Goal: Task Accomplishment & Management: Use online tool/utility

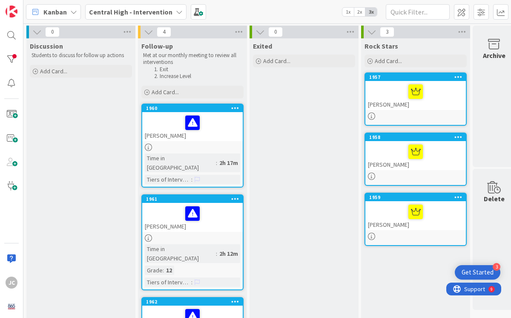
click at [171, 135] on div "[PERSON_NAME]" at bounding box center [192, 126] width 101 height 29
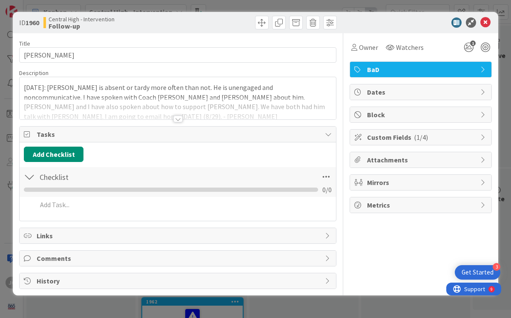
click at [177, 119] on div at bounding box center [177, 119] width 9 height 7
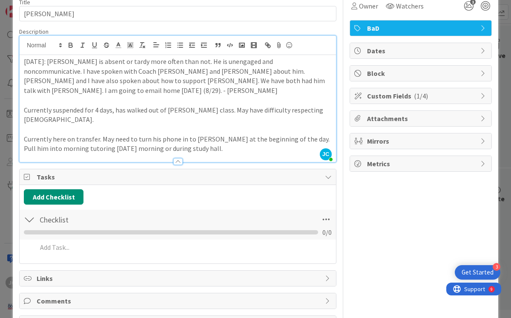
scroll to position [54, 0]
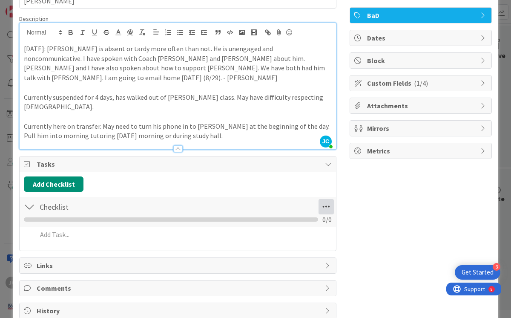
click at [319, 199] on icon at bounding box center [326, 206] width 15 height 15
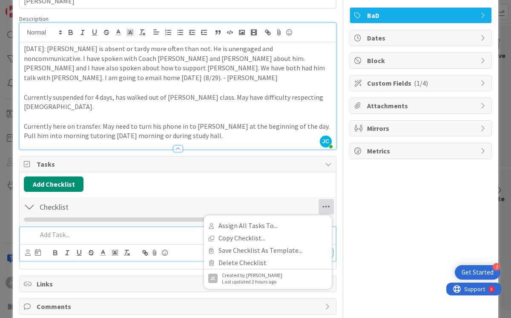
click at [58, 230] on p at bounding box center [183, 235] width 293 height 10
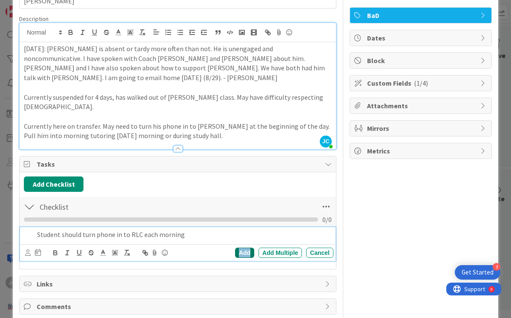
click at [238, 248] on div "Add" at bounding box center [244, 253] width 19 height 10
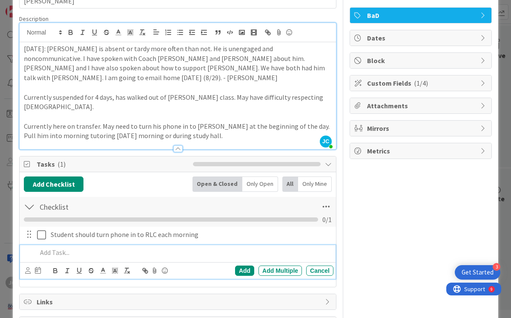
click at [57, 248] on p at bounding box center [183, 253] width 293 height 10
click at [237, 266] on div "Add" at bounding box center [244, 271] width 19 height 10
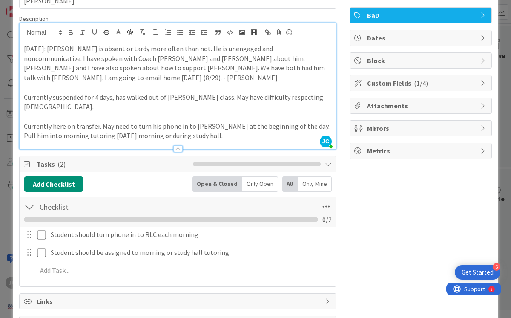
scroll to position [0, 0]
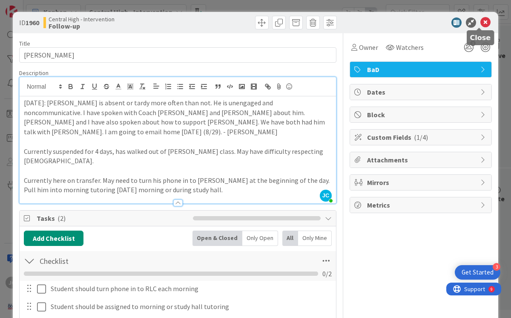
click at [481, 20] on icon at bounding box center [486, 22] width 10 height 10
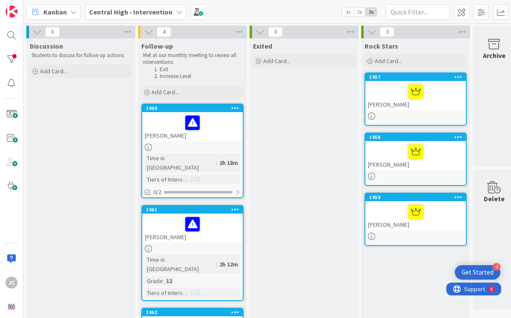
click at [167, 225] on div "[PERSON_NAME]" at bounding box center [192, 228] width 101 height 29
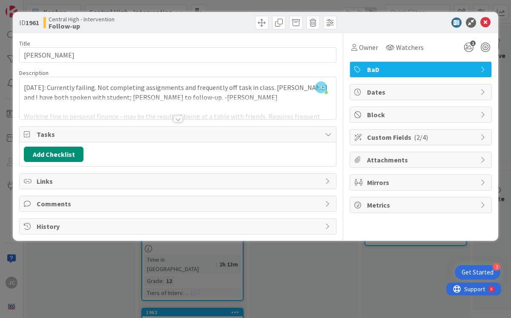
click at [178, 119] on div at bounding box center [177, 119] width 9 height 7
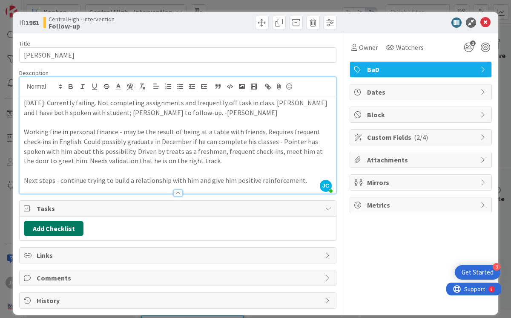
click at [65, 228] on button "Add Checklist" at bounding box center [54, 228] width 60 height 15
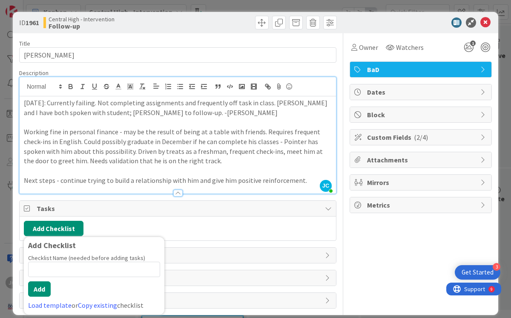
click at [206, 228] on div "Add Checklist Add Checklist Checklist Name (needed before adding tasks) 0 / 64 …" at bounding box center [178, 228] width 308 height 15
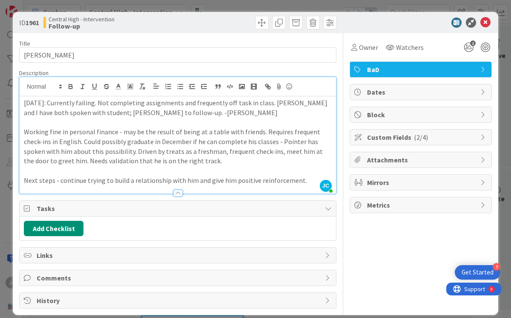
click at [325, 208] on icon at bounding box center [328, 208] width 7 height 7
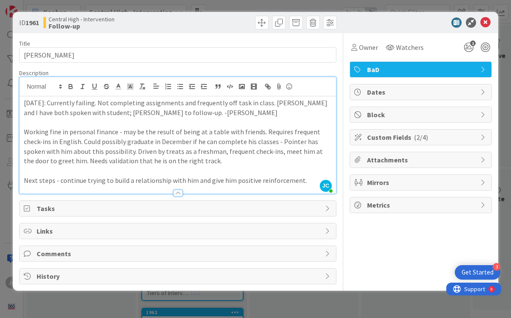
click at [321, 208] on div "Tasks" at bounding box center [178, 208] width 317 height 15
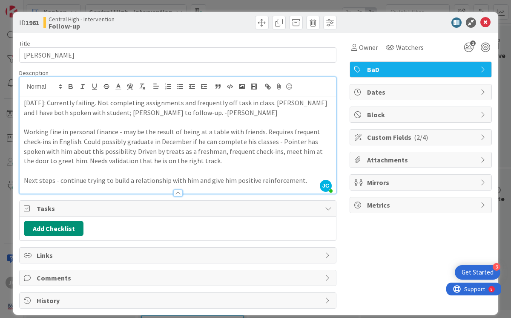
click at [121, 230] on div "Add Checklist" at bounding box center [178, 228] width 308 height 15
click at [54, 227] on button "Add Checklist" at bounding box center [54, 228] width 60 height 15
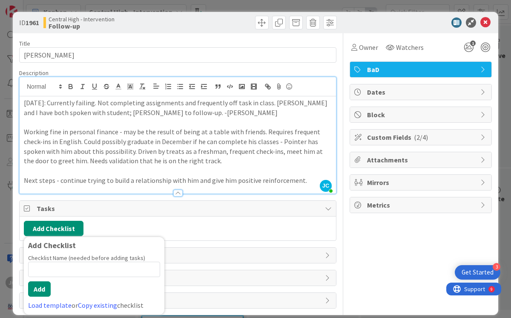
click at [188, 228] on div "Add Checklist Add Checklist Checklist Name (needed before adding tasks) 0 / 64 …" at bounding box center [178, 228] width 308 height 15
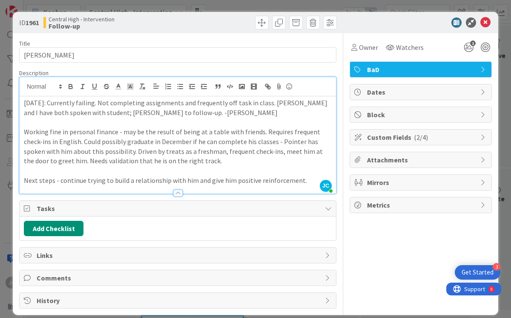
click at [325, 209] on icon at bounding box center [328, 208] width 7 height 7
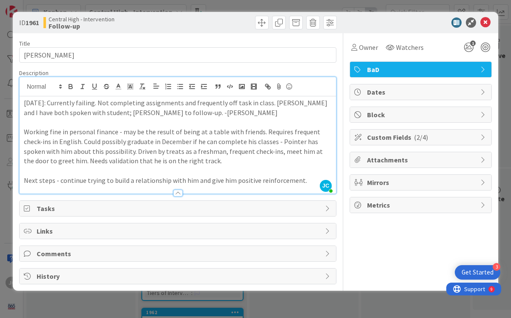
click at [320, 209] on span "Tasks" at bounding box center [179, 208] width 284 height 10
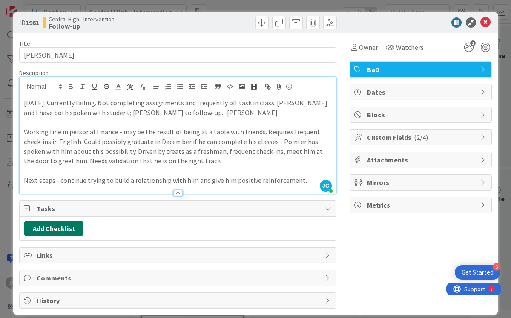
click at [69, 228] on button "Add Checklist" at bounding box center [54, 228] width 60 height 15
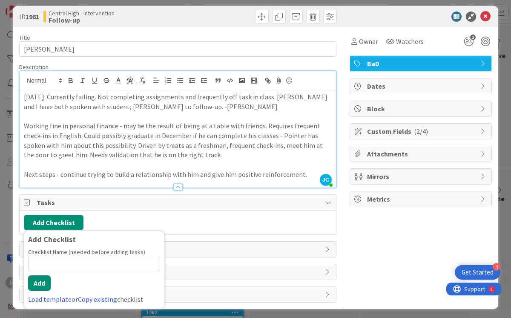
scroll to position [9, 0]
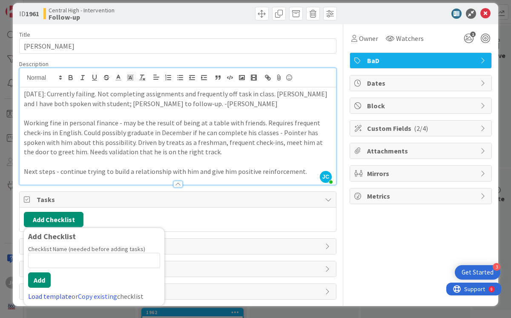
click at [48, 296] on link "Load template" at bounding box center [49, 296] width 43 height 9
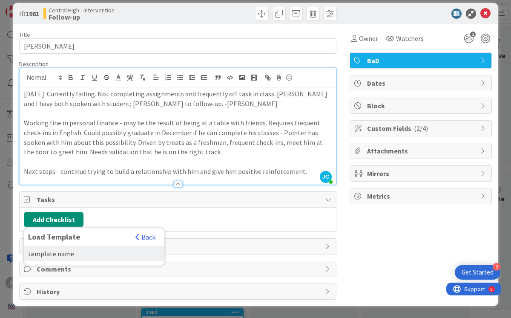
click at [70, 256] on div "template name" at bounding box center [94, 253] width 141 height 15
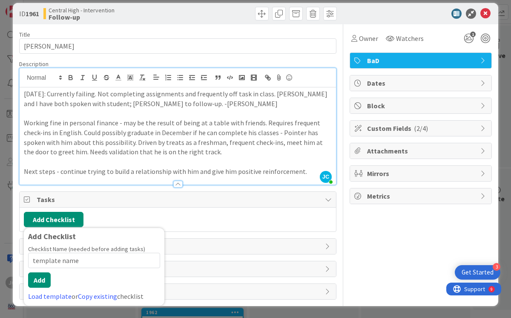
click at [227, 220] on div "Add Checklist Add Checklist Checklist Name (needed before adding tasks) 13 / 64…" at bounding box center [178, 219] width 308 height 15
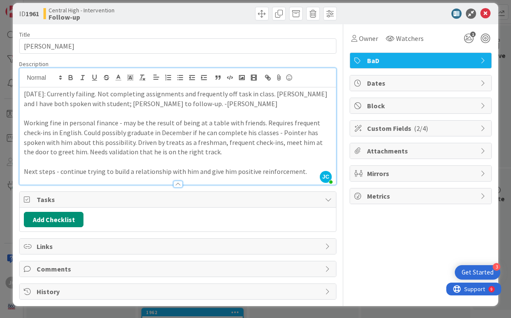
click at [234, 246] on span "Links" at bounding box center [179, 246] width 284 height 10
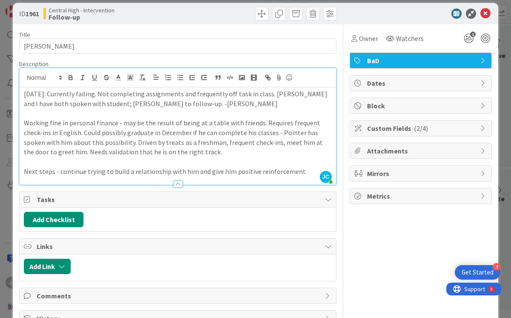
click at [142, 217] on div "Add Checklist Back" at bounding box center [178, 219] width 308 height 15
click at [47, 197] on span "Tasks" at bounding box center [179, 199] width 284 height 10
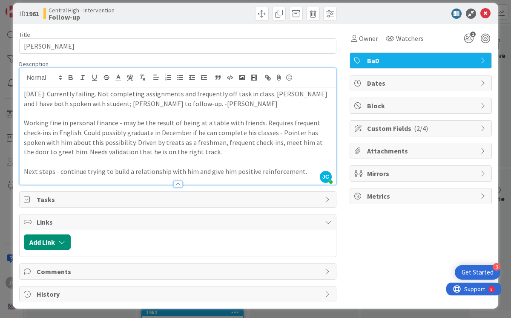
click at [45, 199] on span "Tasks" at bounding box center [179, 199] width 284 height 10
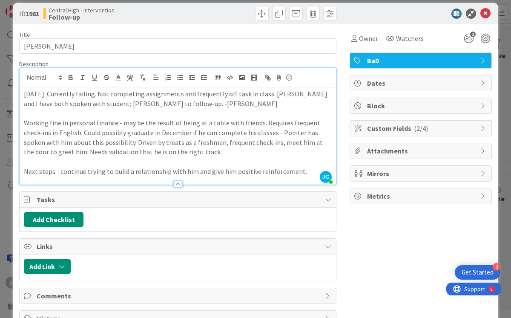
click at [45, 199] on span "Tasks" at bounding box center [179, 199] width 284 height 10
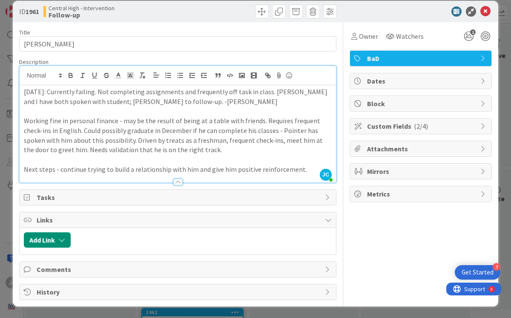
scroll to position [12, 0]
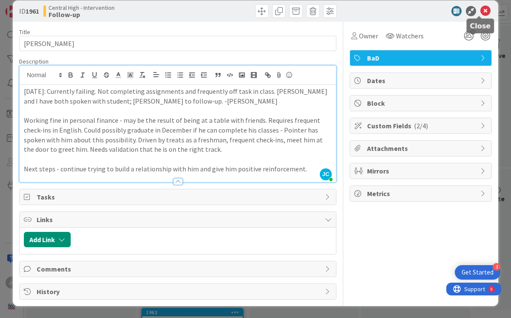
click at [481, 11] on icon at bounding box center [486, 11] width 10 height 10
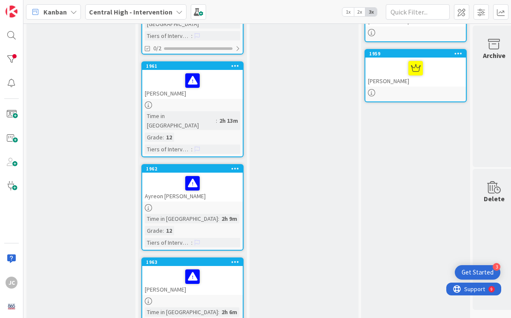
scroll to position [144, 0]
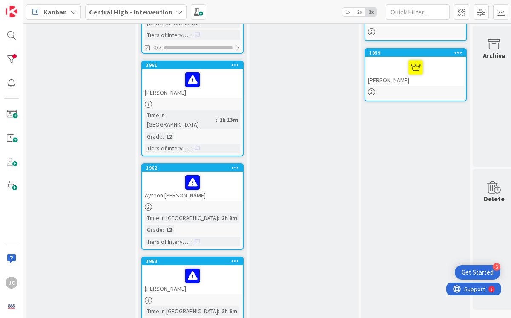
click at [165, 178] on div "Ayreon [PERSON_NAME]" at bounding box center [192, 186] width 101 height 29
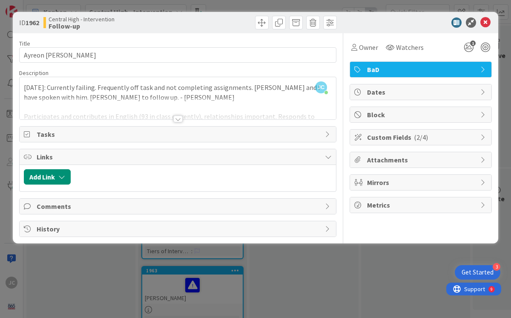
click at [77, 134] on span "Tasks" at bounding box center [179, 134] width 284 height 10
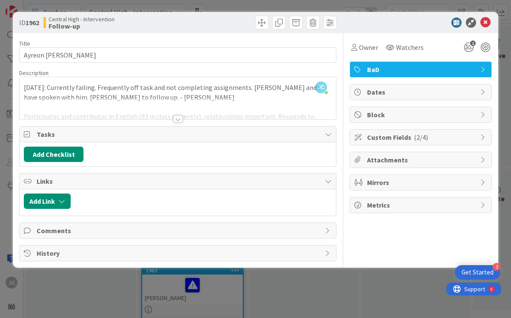
click at [126, 157] on div "Add Checklist" at bounding box center [178, 154] width 308 height 15
click at [327, 134] on icon at bounding box center [328, 134] width 7 height 7
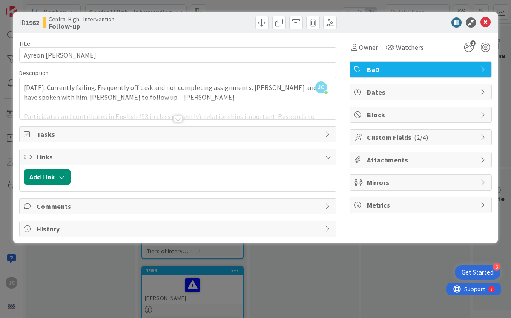
click at [327, 134] on icon at bounding box center [328, 134] width 7 height 7
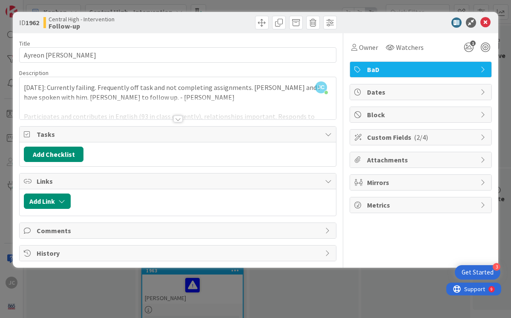
click at [46, 136] on span "Tasks" at bounding box center [179, 134] width 284 height 10
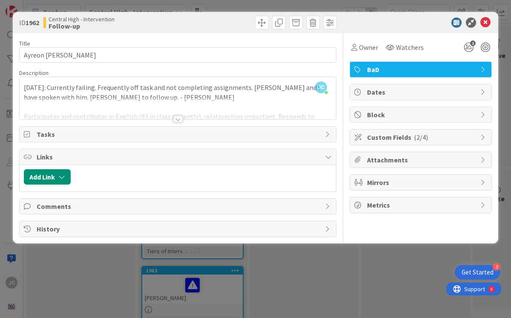
click at [46, 136] on span "Tasks" at bounding box center [179, 134] width 284 height 10
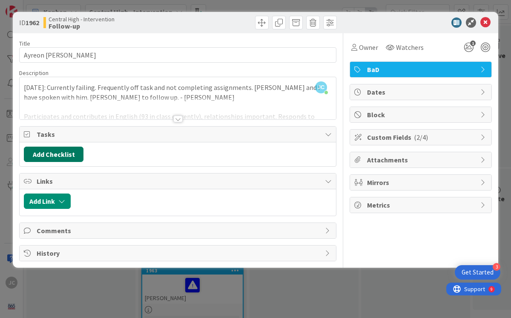
click at [74, 158] on button "Add Checklist" at bounding box center [54, 154] width 60 height 15
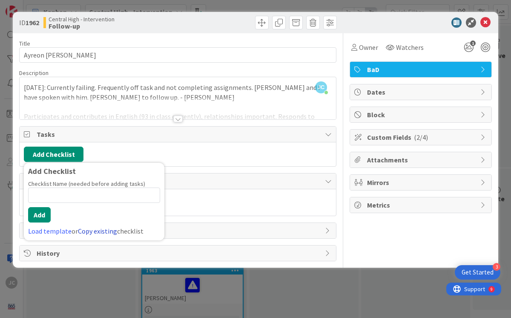
click at [97, 232] on link "Copy existing" at bounding box center [97, 231] width 39 height 9
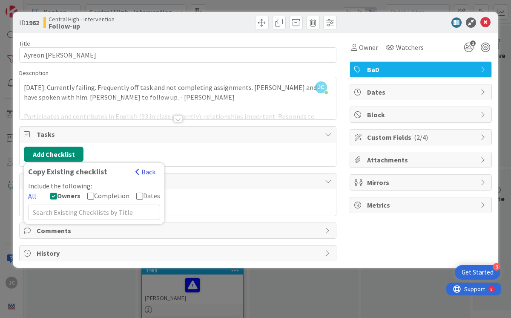
click at [150, 173] on button "Back" at bounding box center [145, 171] width 21 height 9
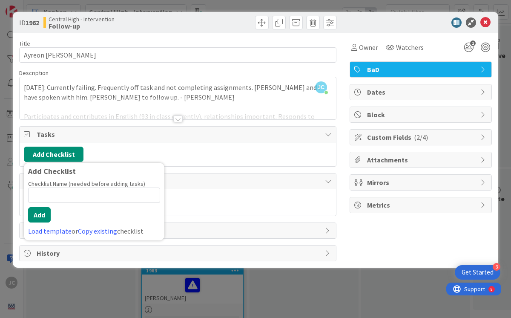
click at [193, 152] on div "Add Checklist Add Checklist Checklist Name (needed before adding tasks) 0 / 64 …" at bounding box center [178, 154] width 308 height 15
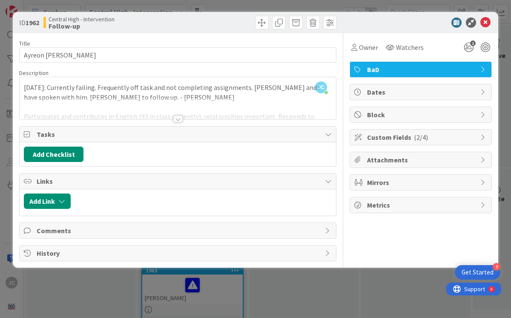
click at [177, 121] on div at bounding box center [177, 119] width 9 height 7
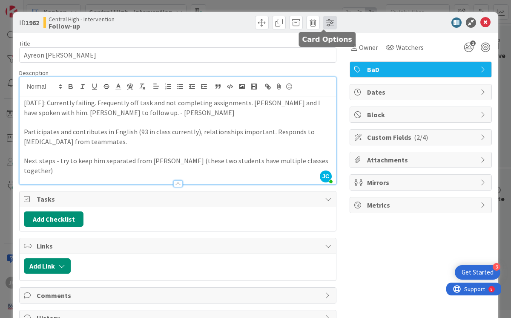
click at [323, 22] on span at bounding box center [330, 23] width 14 height 14
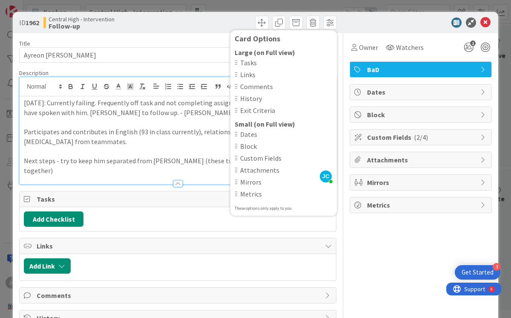
click at [235, 63] on div at bounding box center [236, 63] width 3 height 6
click at [185, 194] on div "Tasks" at bounding box center [178, 199] width 317 height 16
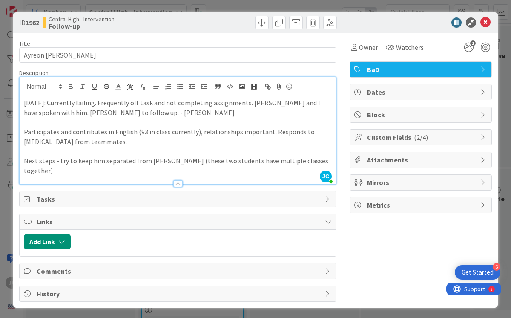
click at [311, 194] on span "Tasks" at bounding box center [179, 199] width 284 height 10
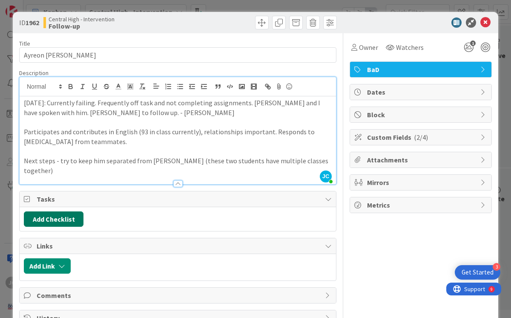
click at [69, 211] on button "Add Checklist" at bounding box center [54, 218] width 60 height 15
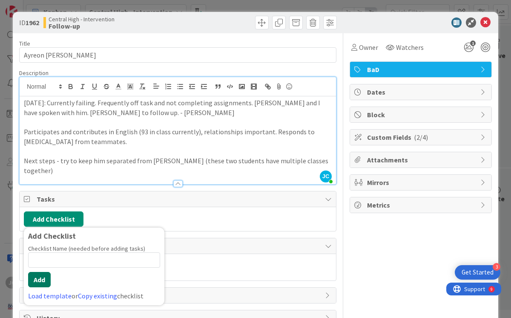
click at [41, 272] on button "Add" at bounding box center [39, 279] width 23 height 15
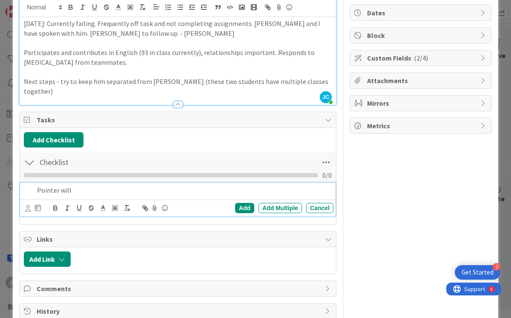
scroll to position [90, 0]
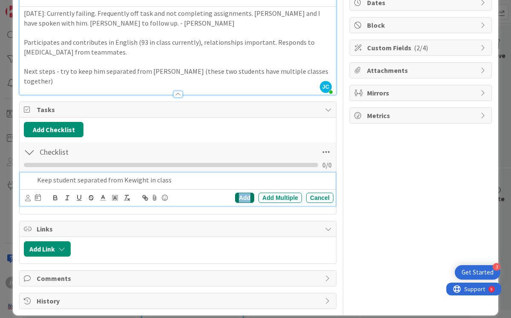
click at [237, 193] on div "Add" at bounding box center [244, 198] width 19 height 10
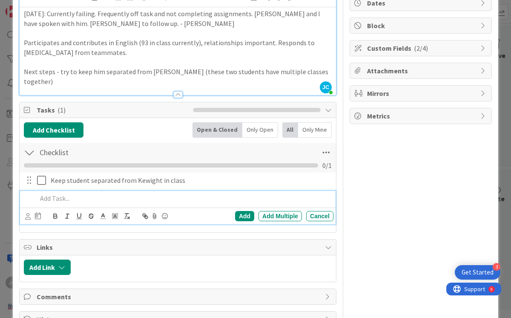
click at [57, 194] on p at bounding box center [183, 199] width 293 height 10
click at [237, 211] on div "Add" at bounding box center [244, 216] width 19 height 10
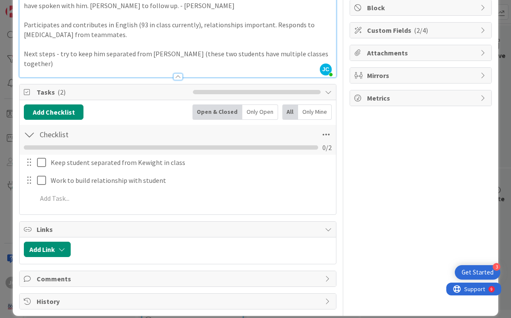
scroll to position [0, 0]
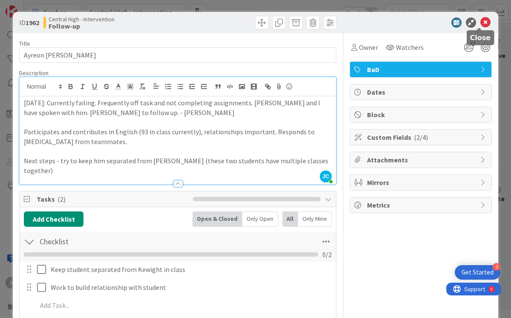
click at [481, 23] on icon at bounding box center [486, 22] width 10 height 10
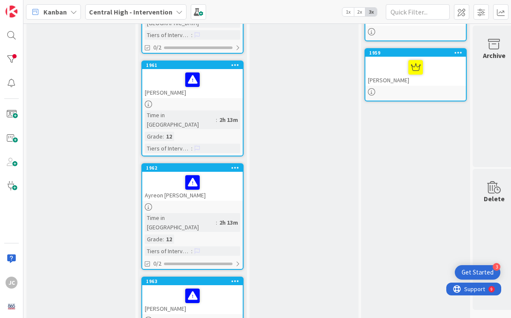
click at [166, 83] on div "[PERSON_NAME]" at bounding box center [192, 83] width 101 height 29
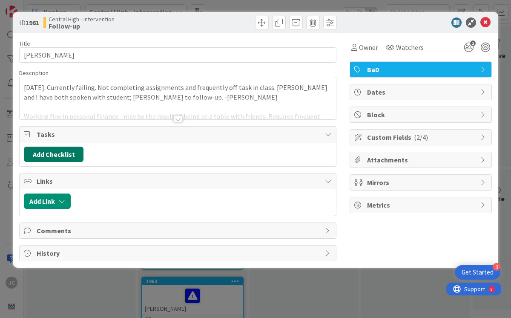
click at [67, 154] on button "Add Checklist" at bounding box center [54, 154] width 60 height 15
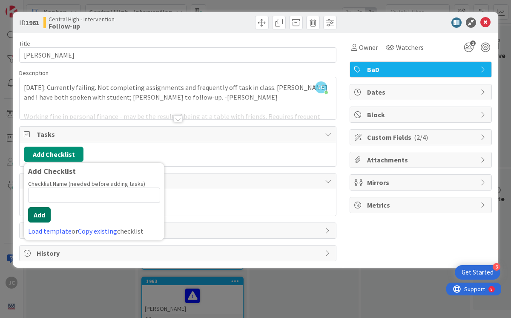
click at [40, 214] on button "Add" at bounding box center [39, 214] width 23 height 15
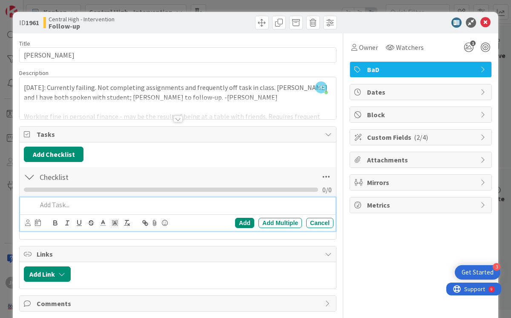
click at [178, 118] on div at bounding box center [177, 119] width 9 height 7
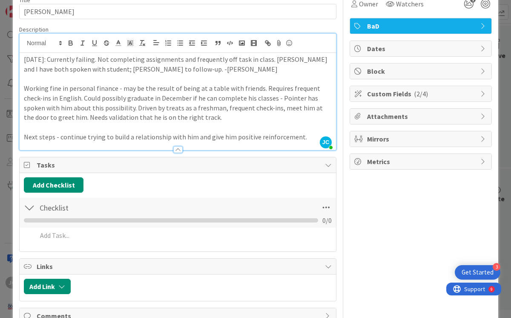
scroll to position [54, 0]
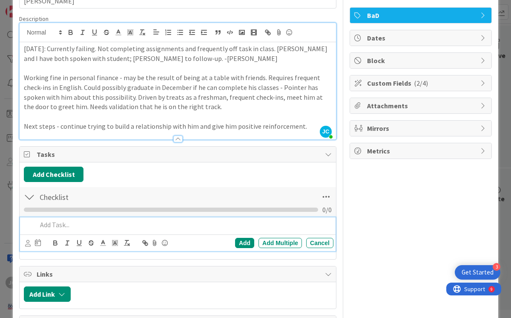
click at [61, 224] on p at bounding box center [183, 225] width 293 height 10
click at [235, 243] on div "Add" at bounding box center [244, 243] width 19 height 10
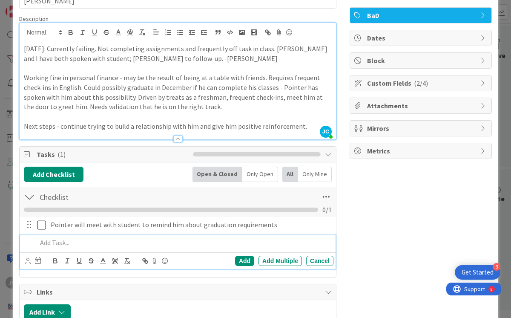
click at [61, 244] on p at bounding box center [183, 243] width 293 height 10
click at [237, 260] on div "Add" at bounding box center [244, 261] width 19 height 10
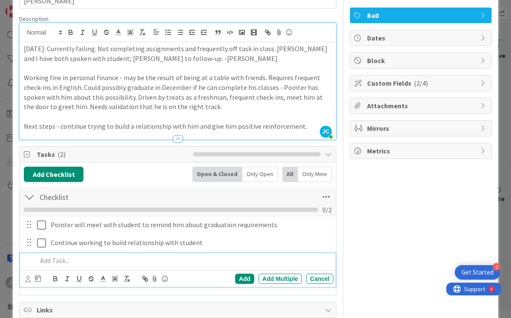
click at [75, 262] on p at bounding box center [183, 261] width 293 height 10
click at [240, 280] on div "Add" at bounding box center [244, 279] width 19 height 10
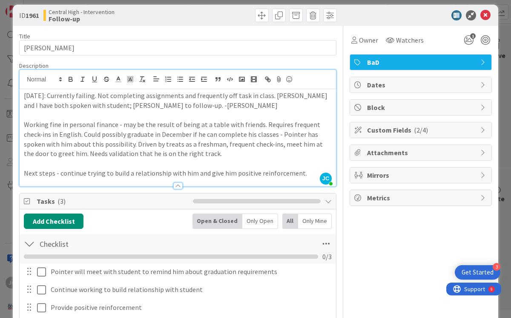
scroll to position [0, 0]
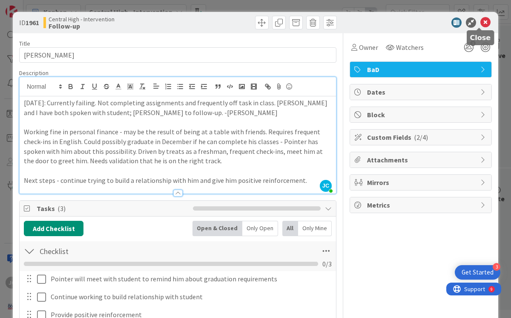
click at [481, 20] on icon at bounding box center [486, 22] width 10 height 10
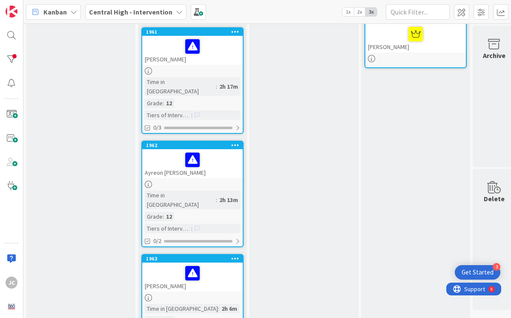
click at [168, 263] on div "[PERSON_NAME]" at bounding box center [192, 277] width 101 height 29
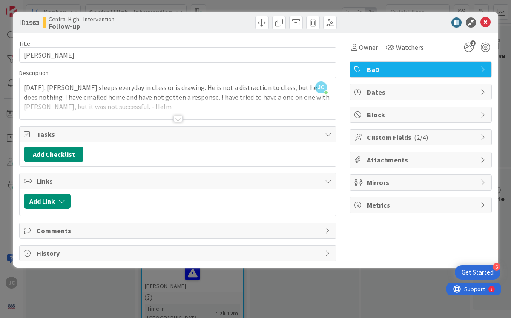
click at [178, 118] on div at bounding box center [177, 119] width 9 height 7
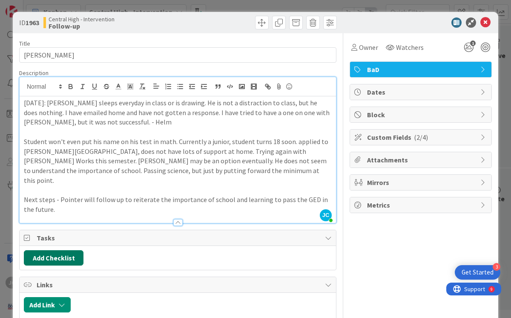
click at [53, 250] on button "Add Checklist" at bounding box center [54, 257] width 60 height 15
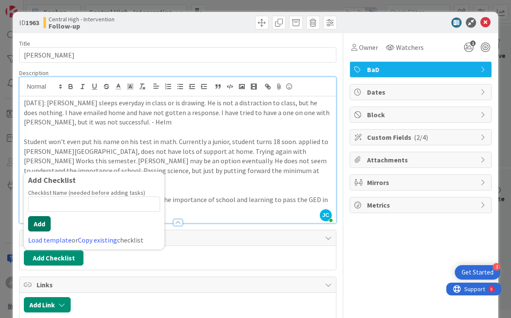
click at [43, 216] on button "Add" at bounding box center [39, 223] width 23 height 15
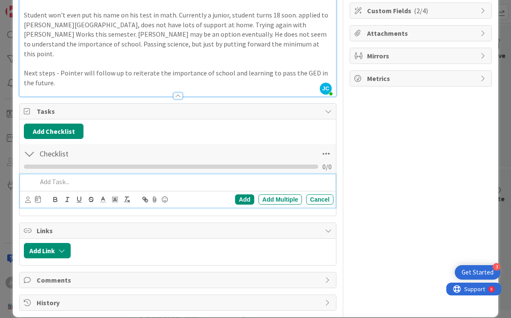
scroll to position [128, 0]
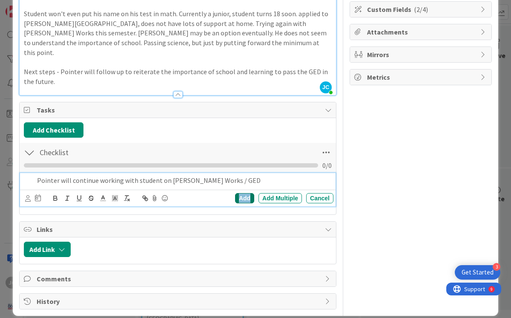
click at [242, 193] on div "Add" at bounding box center [244, 198] width 19 height 10
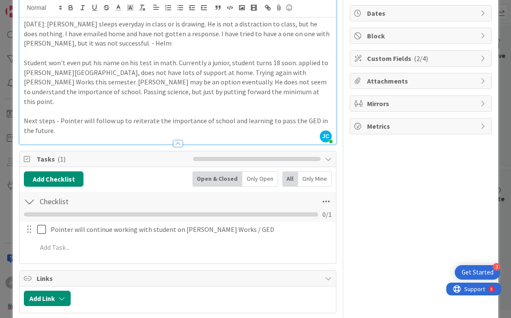
scroll to position [0, 0]
